Goal: Navigation & Orientation: Understand site structure

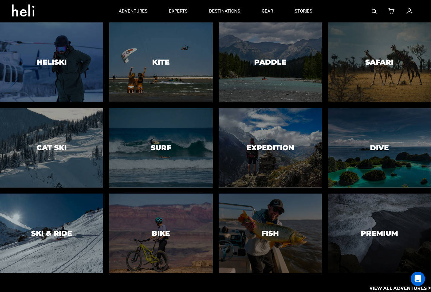
click at [47, 213] on div at bounding box center [51, 233] width 105 height 81
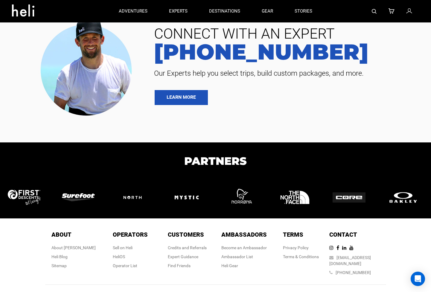
scroll to position [2259, 0]
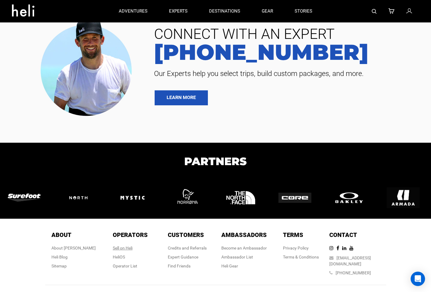
click at [123, 245] on div "Sell on Heli" at bounding box center [130, 248] width 35 height 6
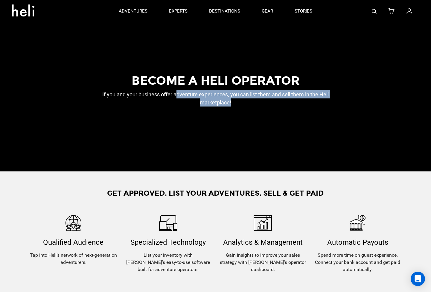
drag, startPoint x: 178, startPoint y: 93, endPoint x: 250, endPoint y: 109, distance: 73.7
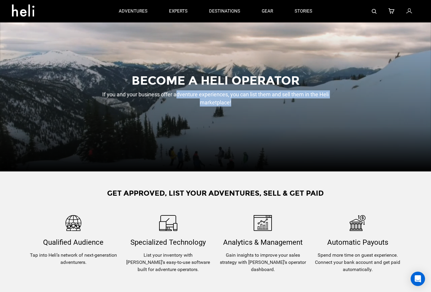
click at [250, 108] on div "Become a heli operator If you and your business offer adventure experiences, yo…" at bounding box center [215, 96] width 259 height 45
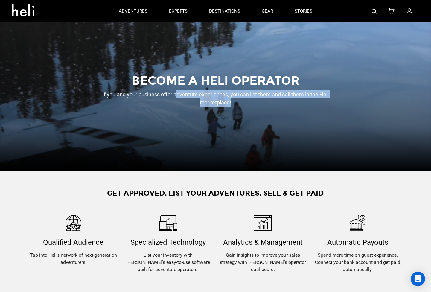
click at [250, 109] on div "Become a heli operator If you and your business offer adventure experiences, yo…" at bounding box center [215, 96] width 259 height 45
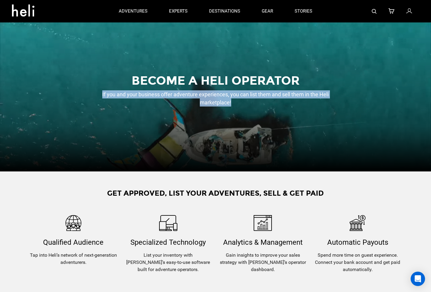
drag, startPoint x: 101, startPoint y: 92, endPoint x: 241, endPoint y: 109, distance: 140.8
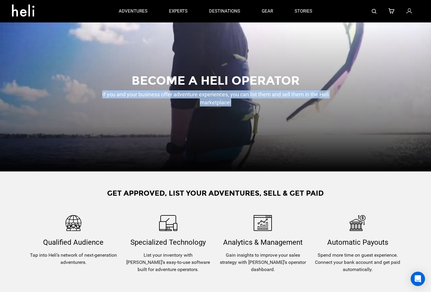
click at [241, 107] on div "Become a heli operator If you and your business offer adventure experiences, yo…" at bounding box center [215, 96] width 259 height 45
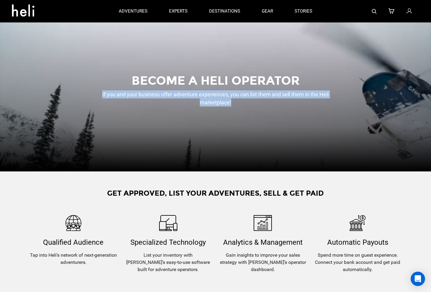
click at [241, 109] on div "Become a heli operator If you and your business offer adventure experiences, yo…" at bounding box center [215, 96] width 259 height 45
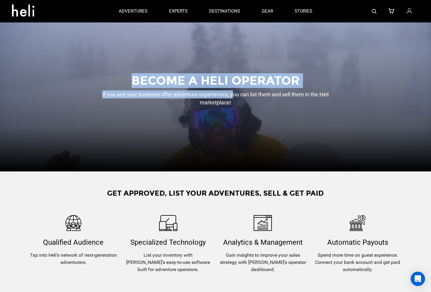
drag, startPoint x: 233, startPoint y: 94, endPoint x: 256, endPoint y: 149, distance: 59.6
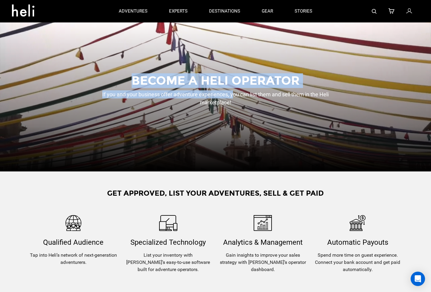
click at [256, 149] on div "Become a heli operator If you and your business offer adventure experiences, yo…" at bounding box center [215, 96] width 431 height 149
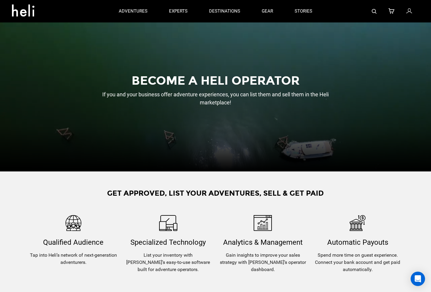
click at [233, 216] on div "Analytics & Management Gain insights to improve your sales strategy with Heli’s…" at bounding box center [262, 244] width 95 height 58
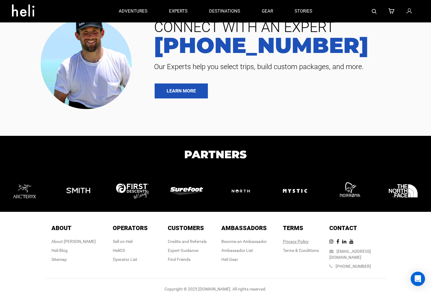
scroll to position [713, 0]
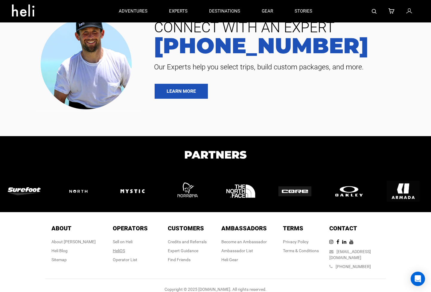
click at [121, 248] on link "HeliOS" at bounding box center [119, 250] width 12 height 5
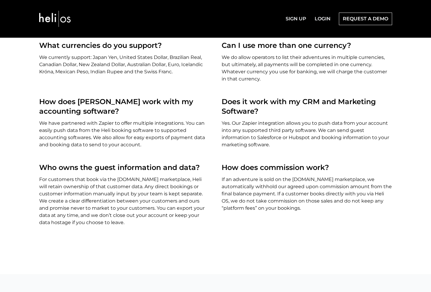
scroll to position [1768, 0]
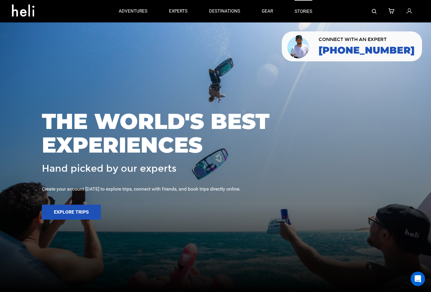
click at [303, 11] on link "stories" at bounding box center [303, 11] width 18 height 22
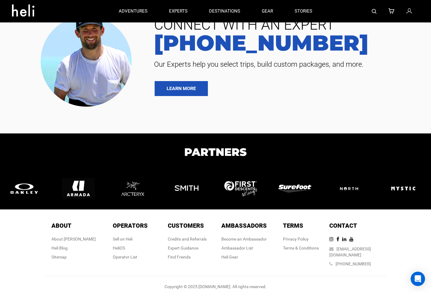
scroll to position [1436, 0]
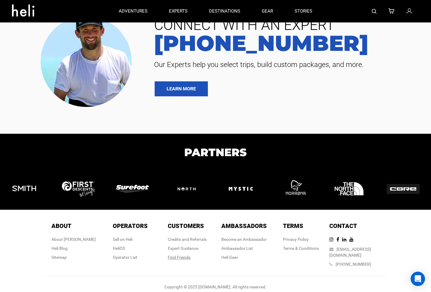
click at [185, 256] on div "Find Friends" at bounding box center [187, 257] width 39 height 6
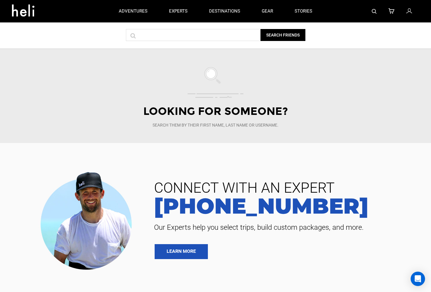
click at [187, 125] on span "Search them by their first name, last name or username." at bounding box center [215, 125] width 341 height 6
click at [190, 113] on div "Looking for someone? Search them by their first name, last name or username." at bounding box center [215, 116] width 341 height 24
click at [216, 76] on img at bounding box center [215, 82] width 56 height 31
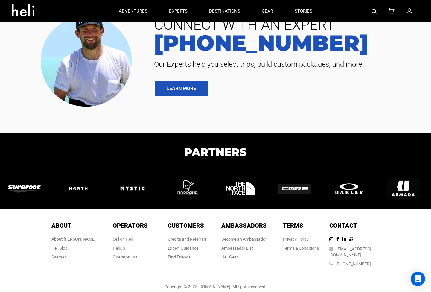
scroll to position [1436, 0]
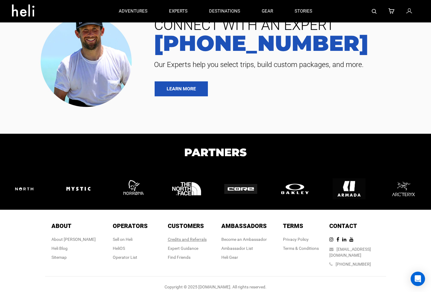
click at [179, 240] on link "Credits and Referrals" at bounding box center [187, 239] width 39 height 5
